Goal: Information Seeking & Learning: Learn about a topic

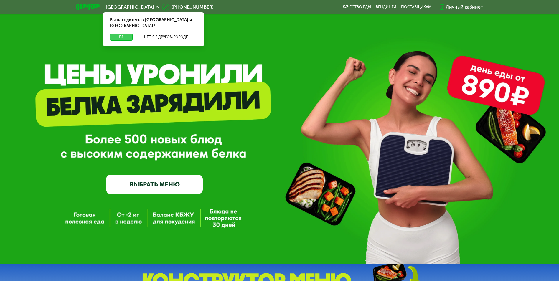
click at [120, 34] on button "Да" at bounding box center [121, 37] width 23 height 7
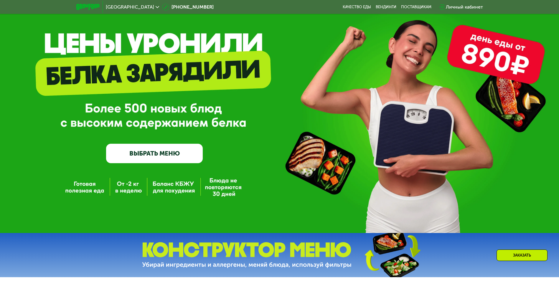
scroll to position [118, 0]
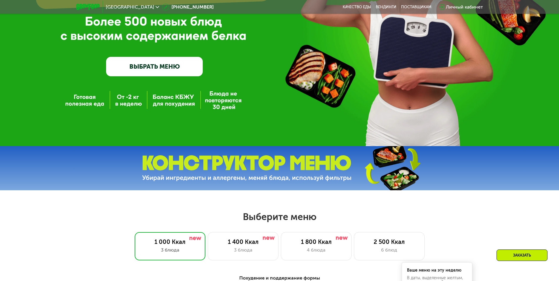
click at [172, 100] on div "GrowFood — доставка правильного питания ВЫБРАТЬ МЕНЮ" at bounding box center [279, 14] width 559 height 264
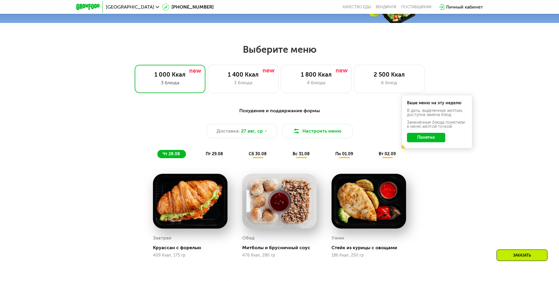
scroll to position [295, 0]
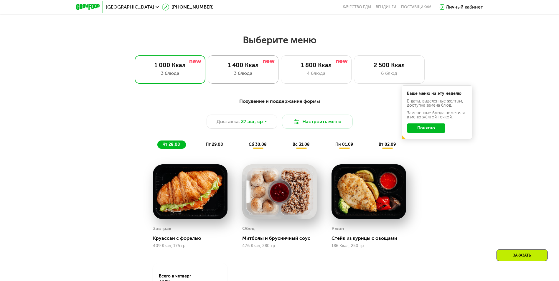
click at [236, 72] on div "3 блюда" at bounding box center [243, 73] width 58 height 7
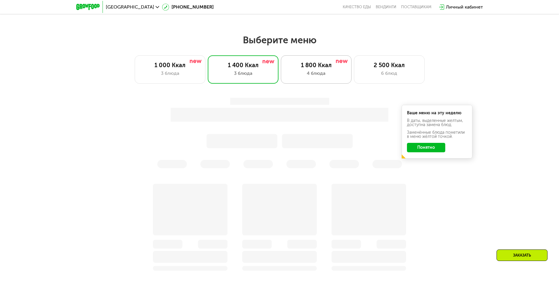
click at [323, 66] on div "1 800 Ккал" at bounding box center [316, 65] width 58 height 7
click at [386, 72] on div "6 блюд" at bounding box center [389, 73] width 58 height 7
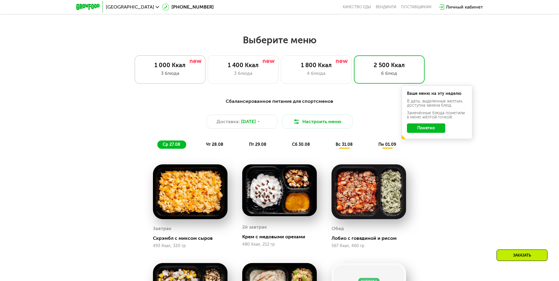
click at [208, 71] on div "1 000 Ккал 3 блюда" at bounding box center [243, 69] width 71 height 28
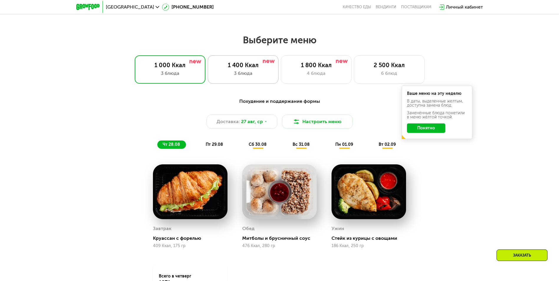
click at [281, 71] on div "1 400 Ккал 3 блюда" at bounding box center [316, 69] width 71 height 28
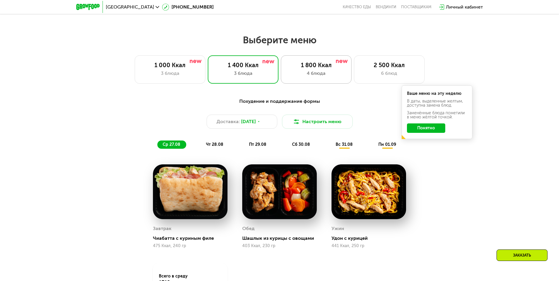
click at [314, 77] on div "4 блюда" at bounding box center [316, 73] width 58 height 7
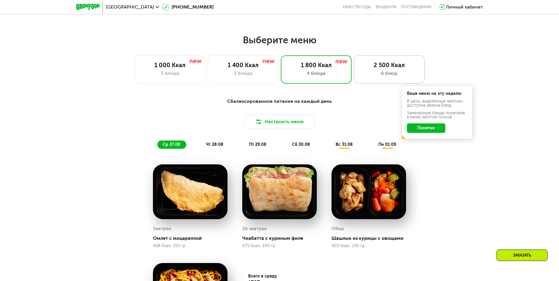
click at [389, 69] on div "2 500 Ккал" at bounding box center [389, 65] width 58 height 7
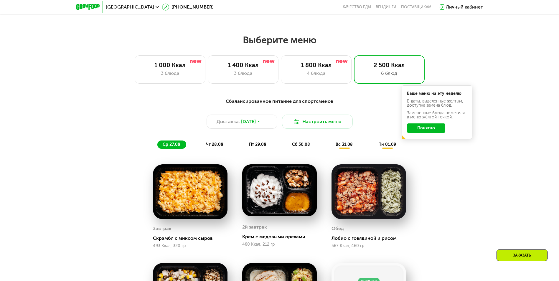
click at [422, 130] on button "Понятно" at bounding box center [426, 128] width 38 height 9
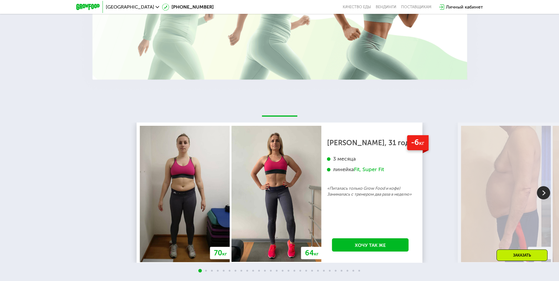
scroll to position [1150, 0]
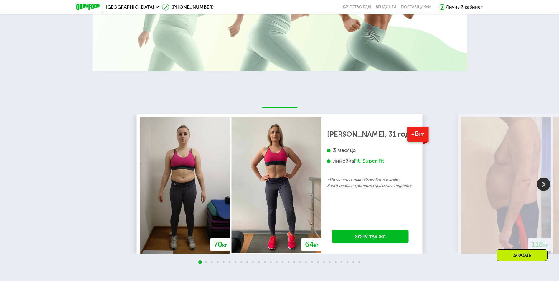
click at [543, 182] on img at bounding box center [543, 184] width 13 height 13
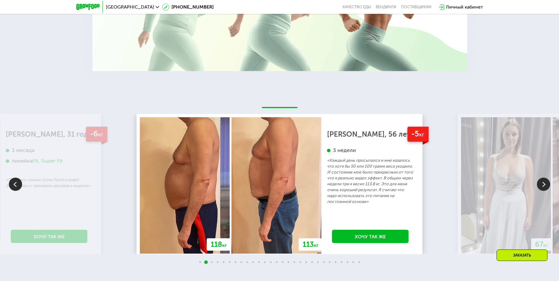
click at [544, 180] on img at bounding box center [543, 184] width 13 height 13
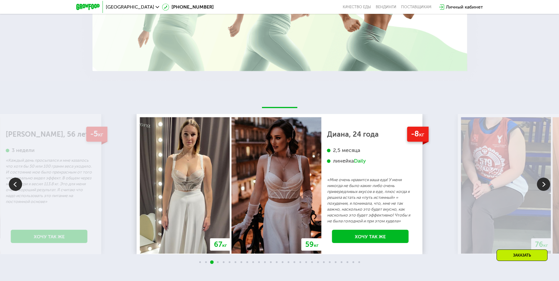
click at [544, 180] on img at bounding box center [543, 184] width 13 height 13
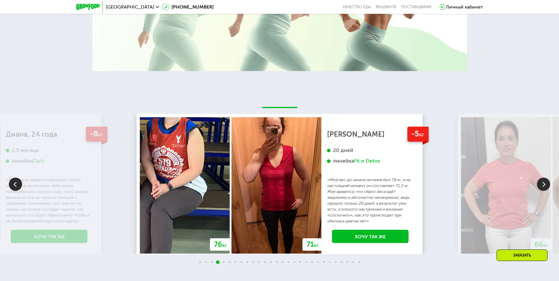
click at [544, 180] on img at bounding box center [543, 184] width 13 height 13
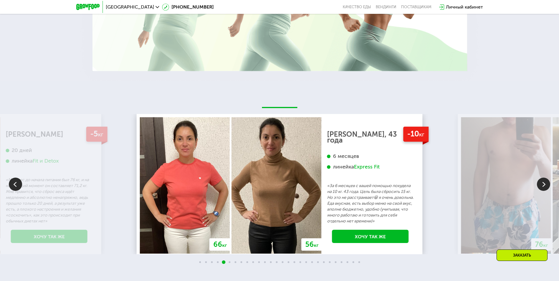
click at [544, 180] on img at bounding box center [543, 184] width 13 height 13
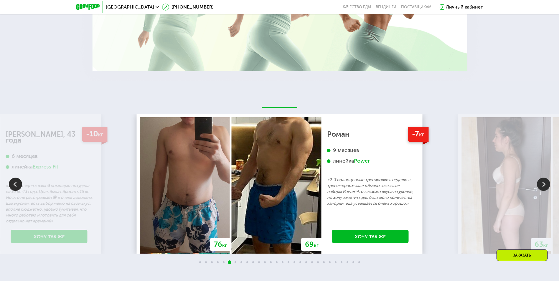
click at [544, 180] on img at bounding box center [543, 184] width 13 height 13
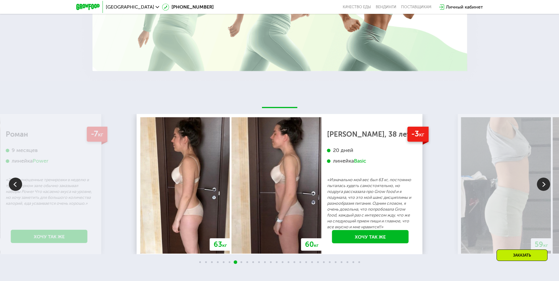
click at [544, 180] on img at bounding box center [543, 184] width 13 height 13
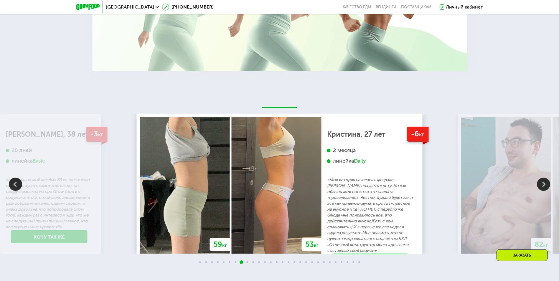
click at [544, 180] on img at bounding box center [543, 184] width 13 height 13
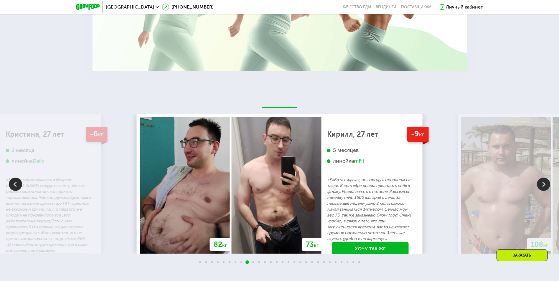
click at [544, 180] on img at bounding box center [543, 184] width 13 height 13
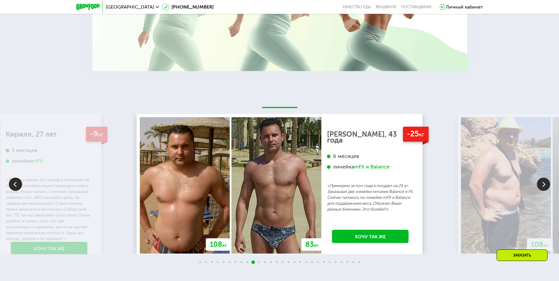
click at [544, 180] on img at bounding box center [543, 184] width 13 height 13
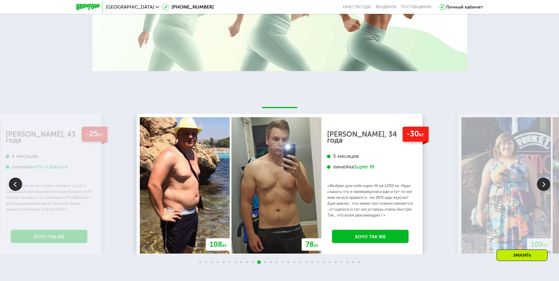
click at [544, 180] on img at bounding box center [543, 184] width 13 height 13
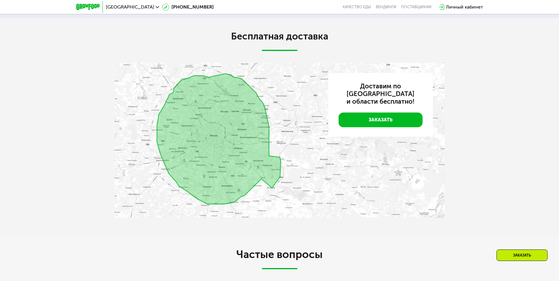
scroll to position [1533, 0]
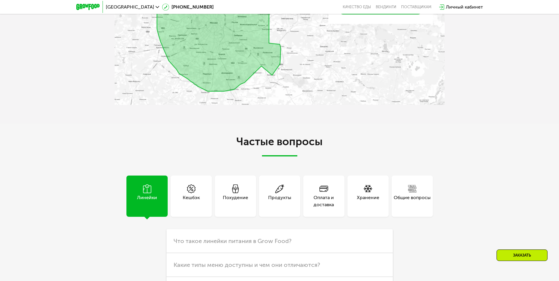
click at [239, 194] on div "Похудение" at bounding box center [235, 201] width 25 height 14
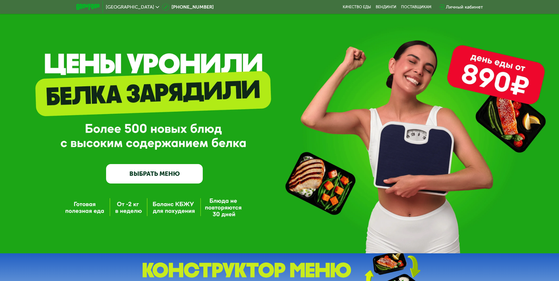
scroll to position [0, 0]
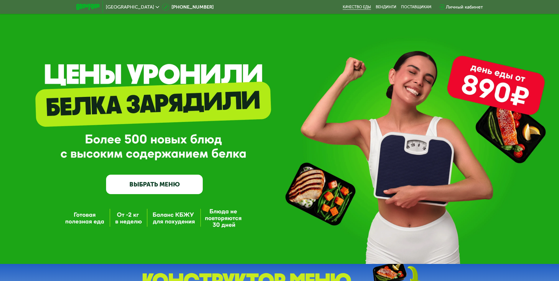
click at [360, 6] on link "Качество еды" at bounding box center [357, 7] width 28 height 5
click at [380, 6] on link "Вендинги" at bounding box center [386, 7] width 21 height 5
